Goal: Task Accomplishment & Management: Manage account settings

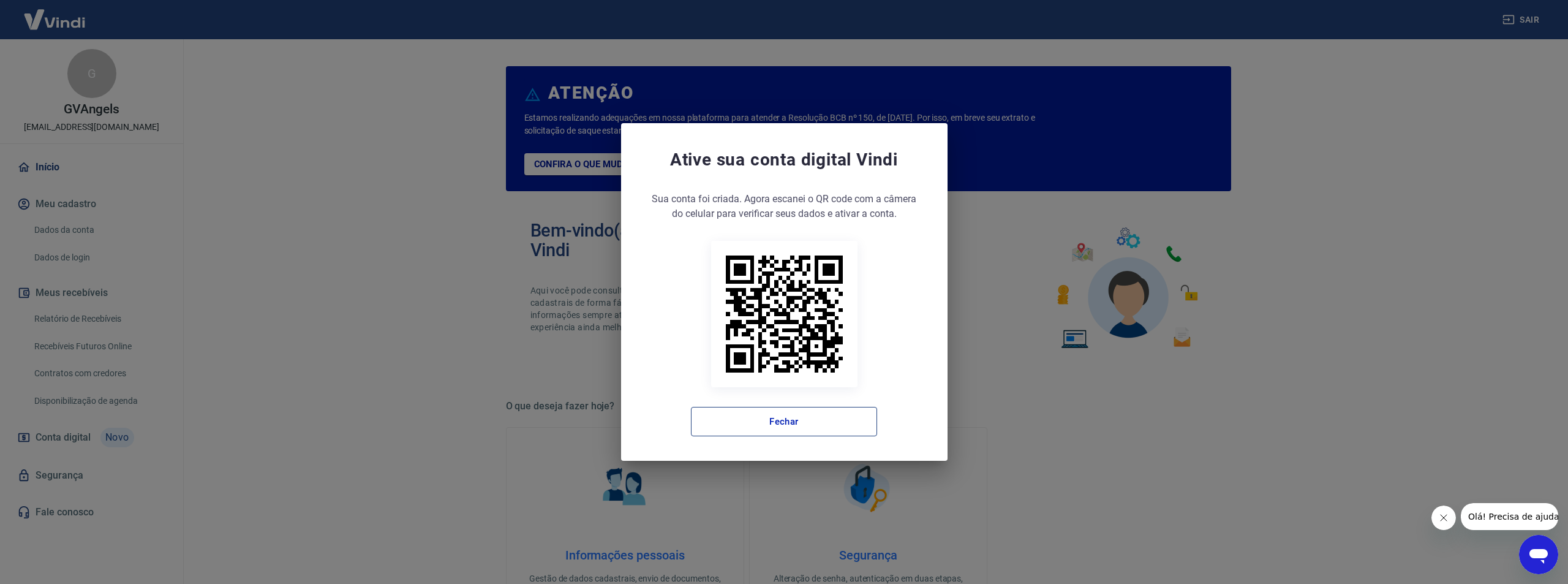
click at [728, 420] on button "Fechar" at bounding box center [783, 421] width 186 height 29
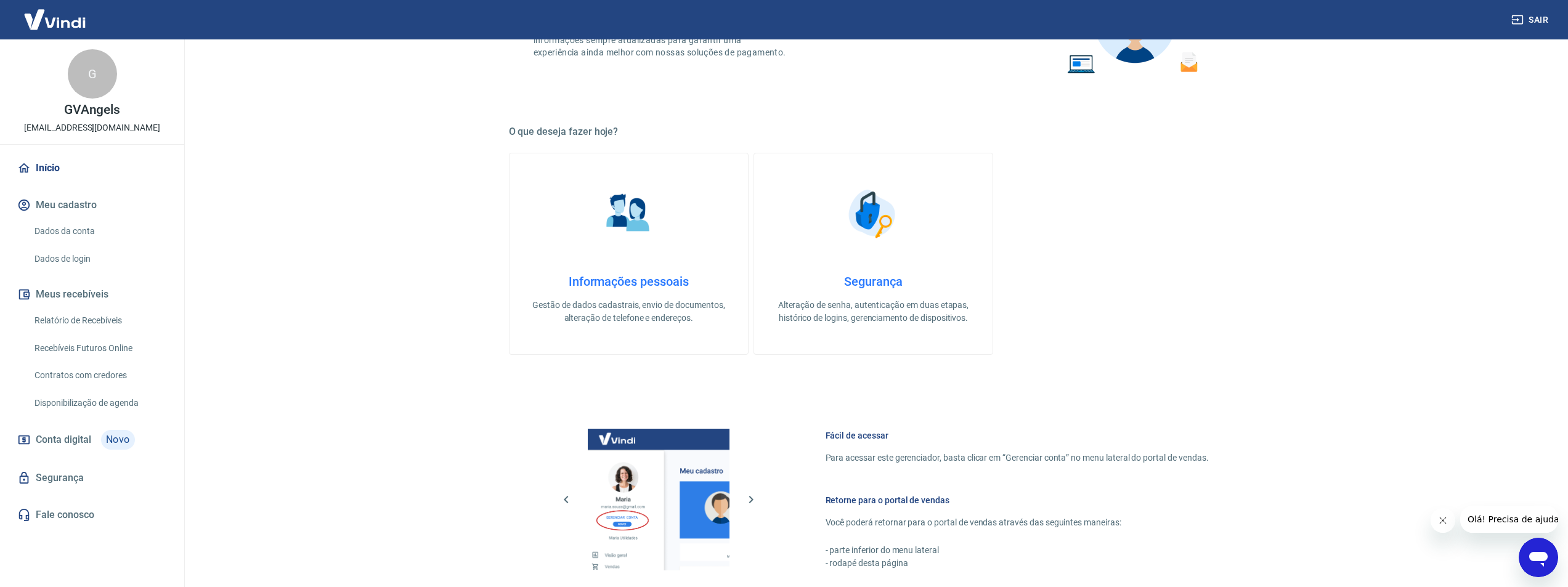
scroll to position [370, 0]
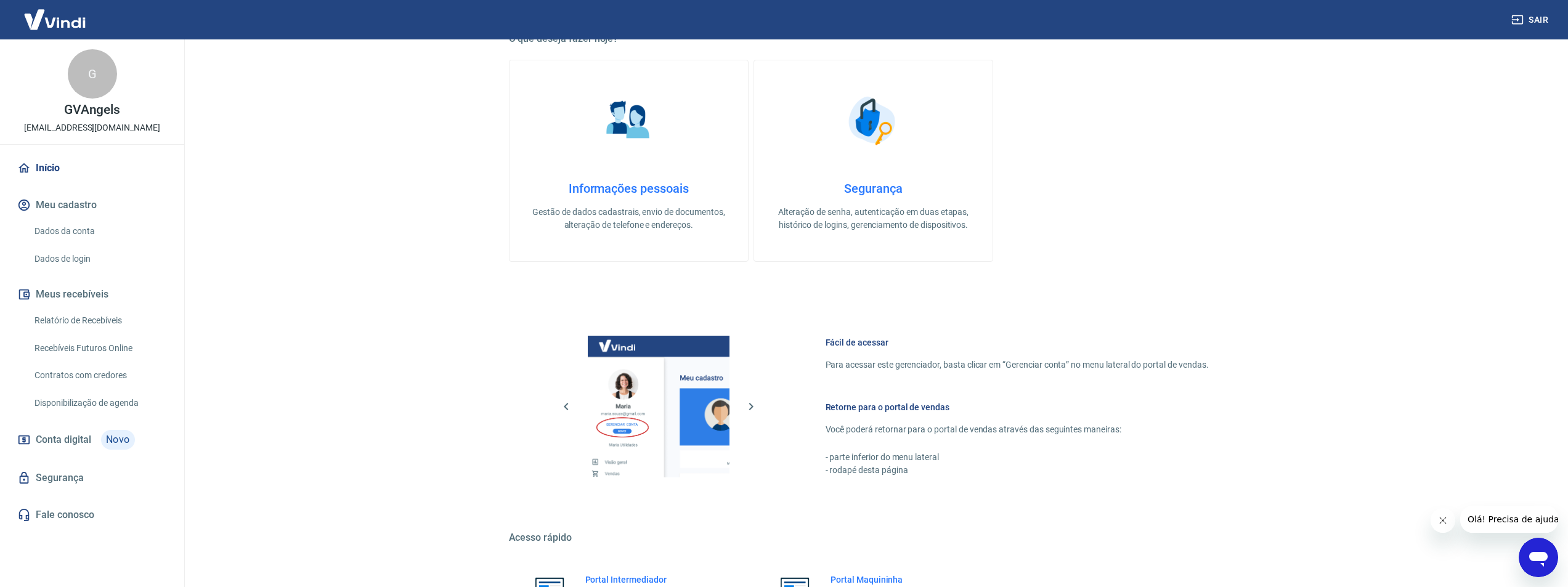
click at [96, 319] on link "Relatório de Recebíveis" at bounding box center [99, 320] width 140 height 25
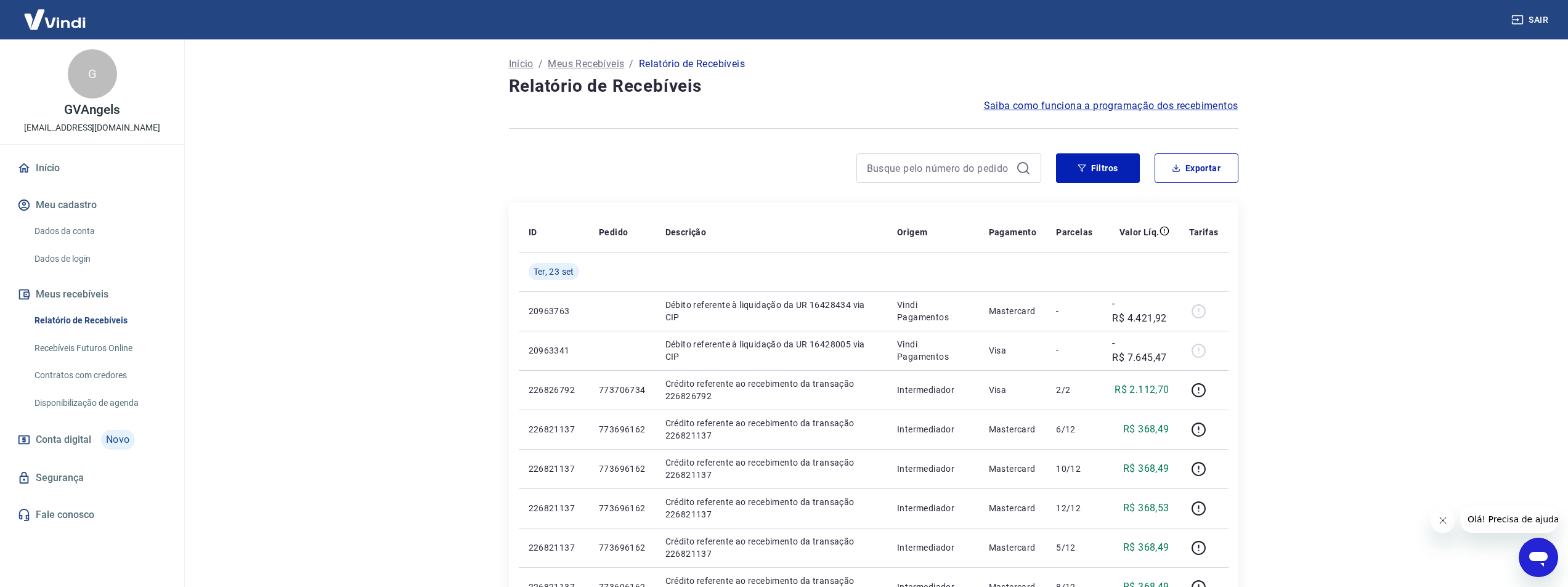
click at [91, 228] on link "Dados da conta" at bounding box center [99, 231] width 140 height 25
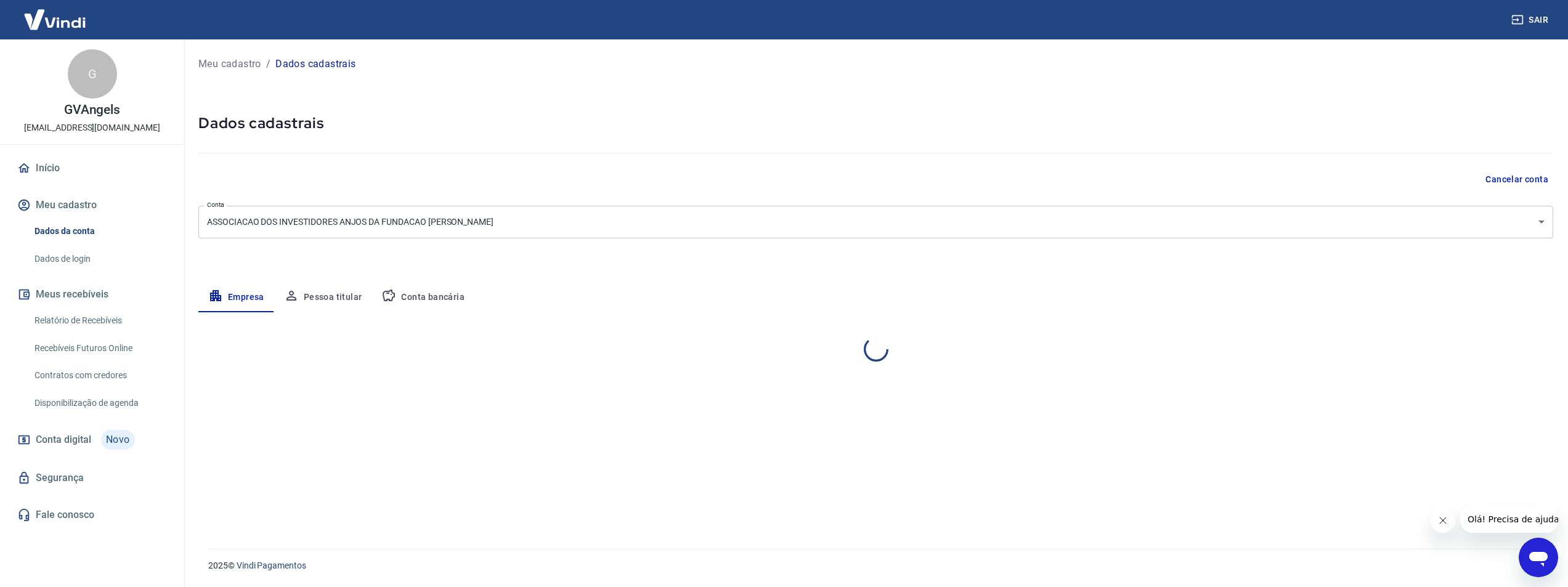
select select "SP"
select select "business"
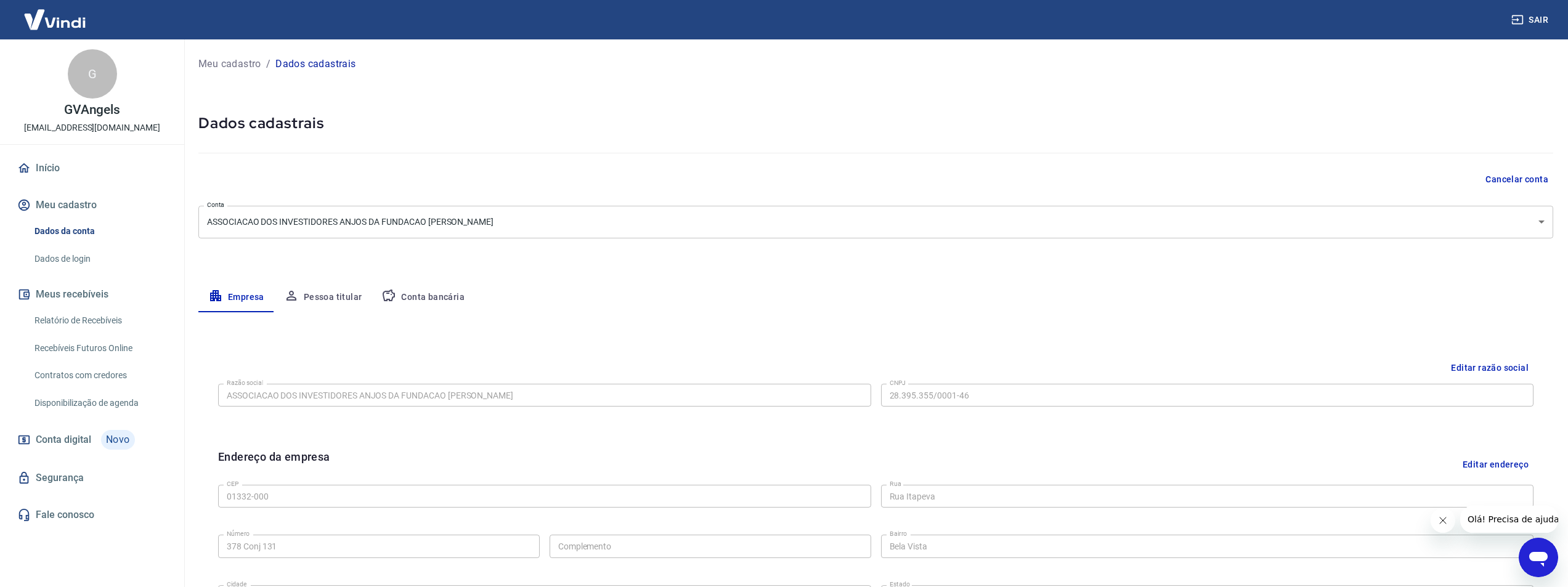
click at [20, 157] on link "Início" at bounding box center [92, 168] width 155 height 27
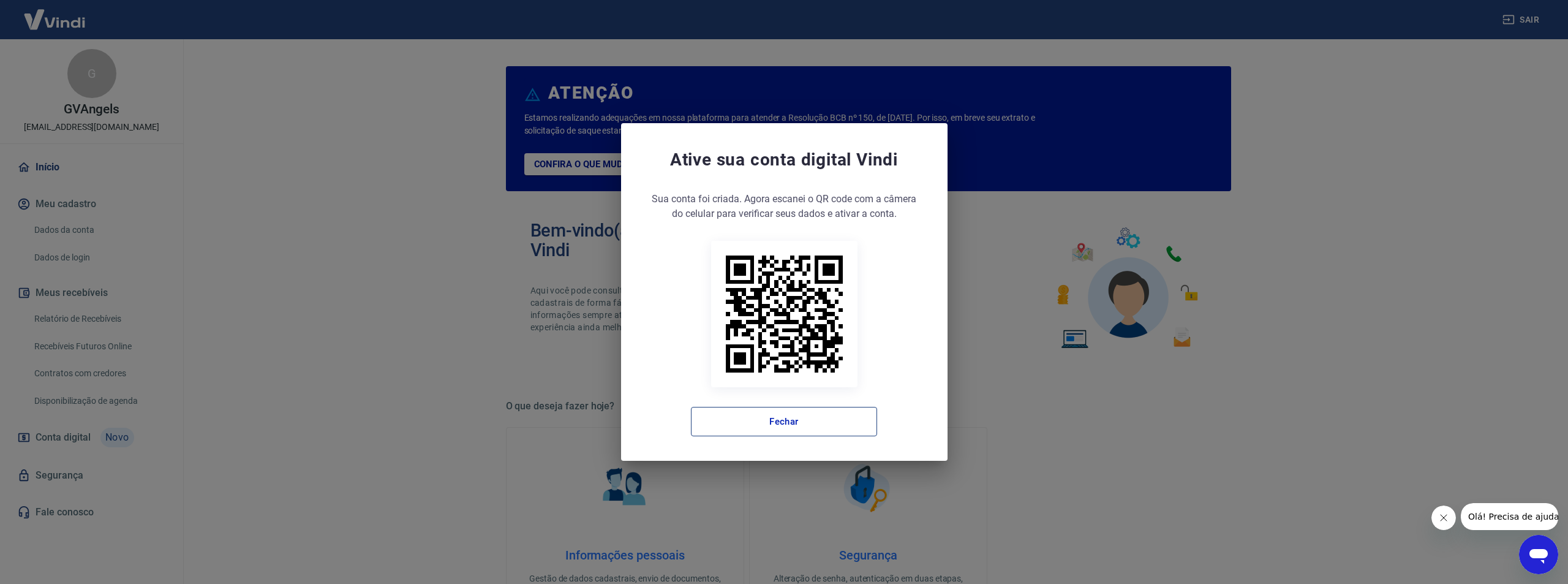
click at [749, 421] on button "Fechar" at bounding box center [783, 421] width 186 height 29
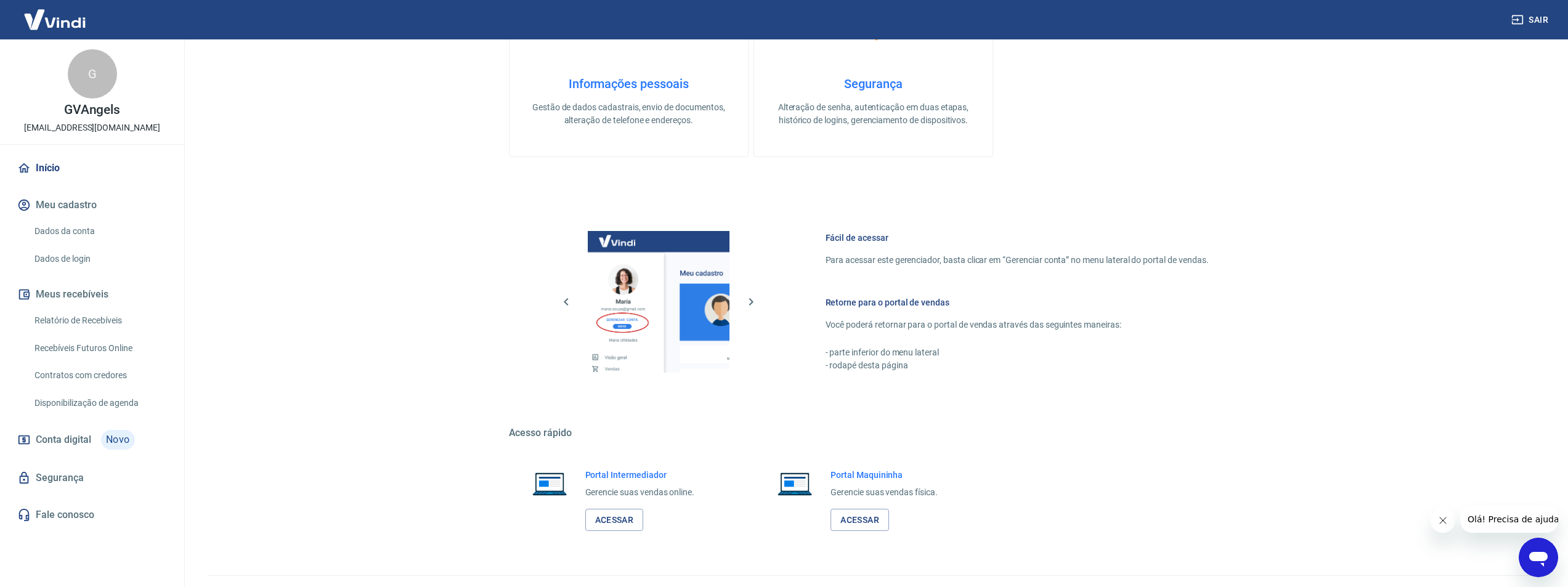
scroll to position [501, 0]
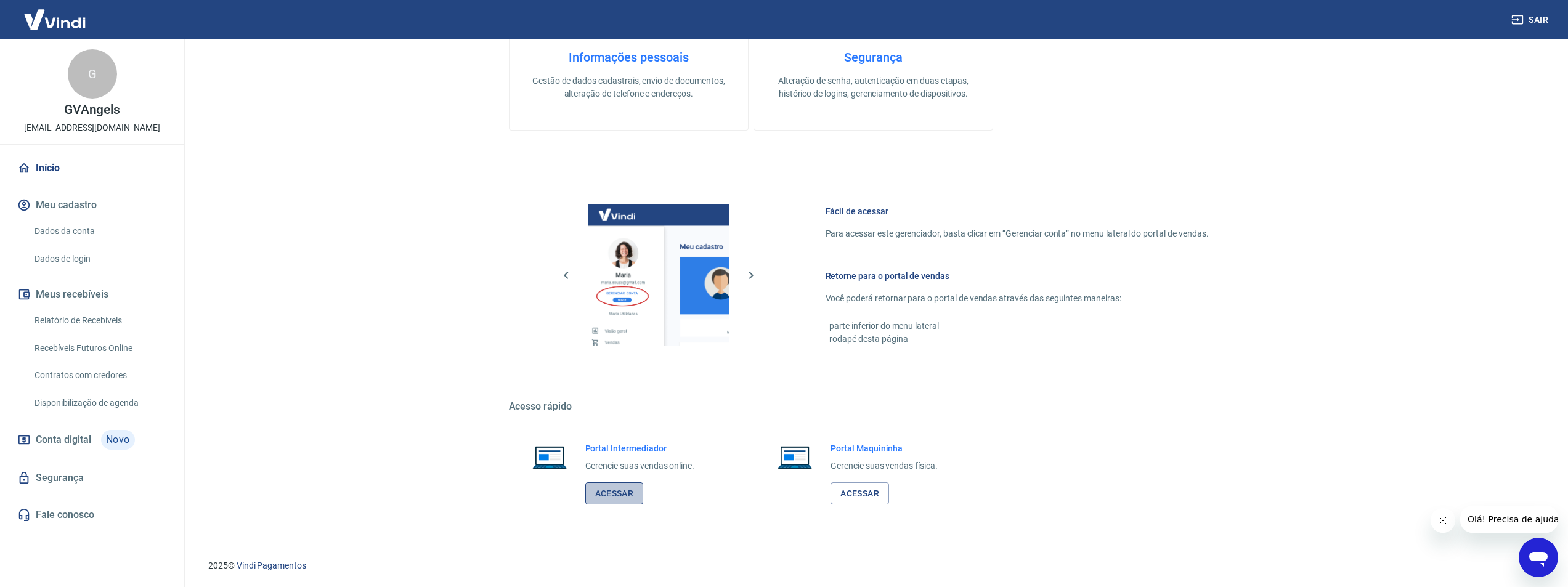
click at [608, 487] on link "Acessar" at bounding box center [614, 493] width 59 height 22
